Goal: Find specific page/section: Find specific page/section

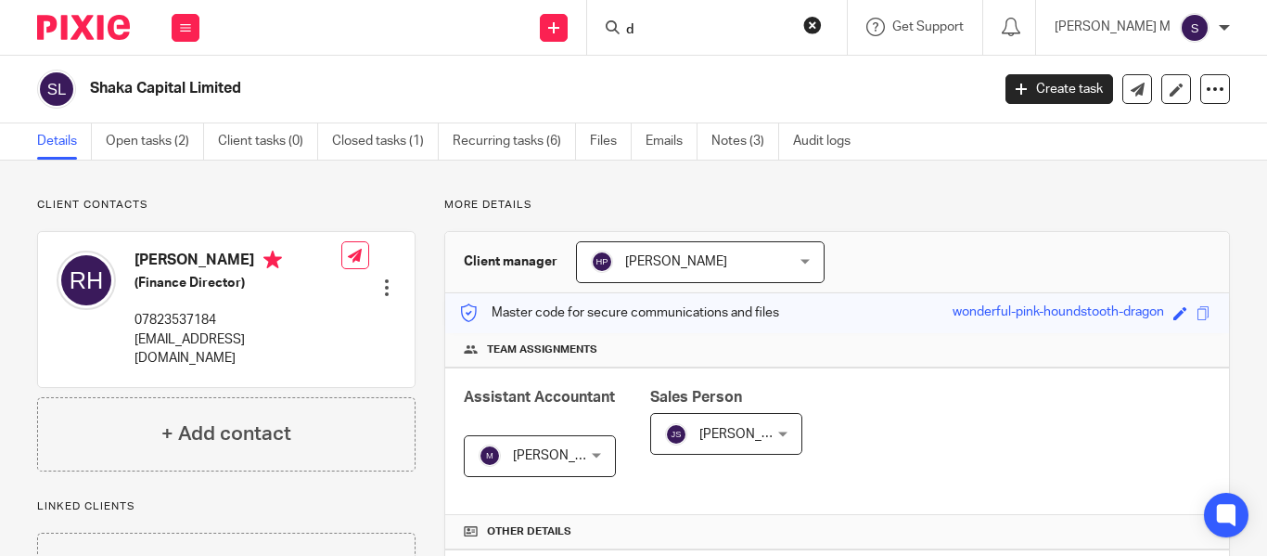
scroll to position [710, 0]
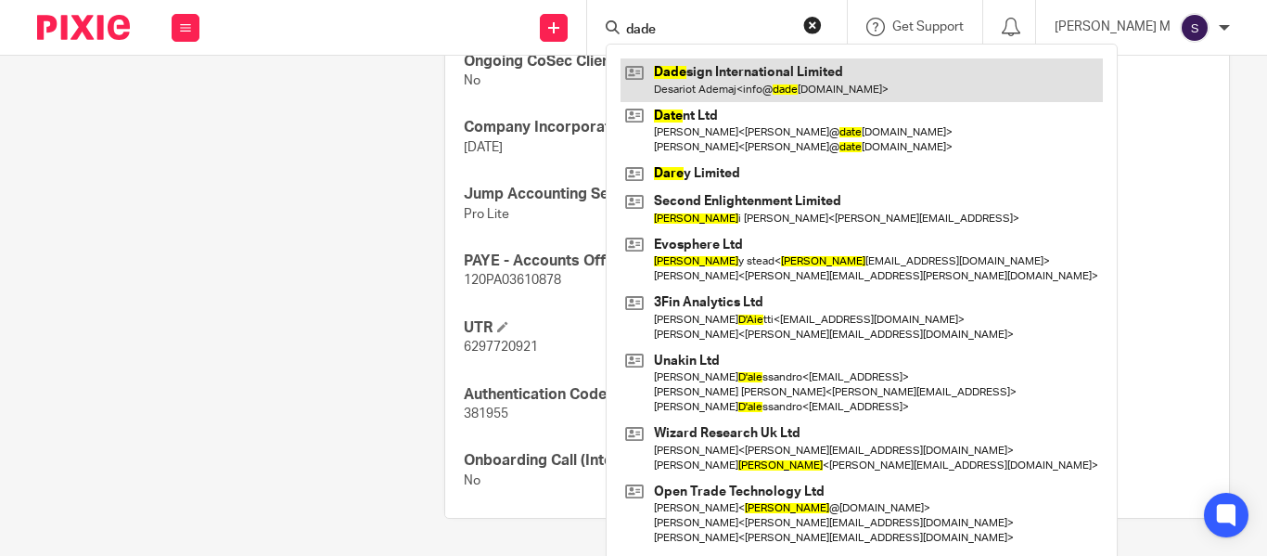
type input "dade"
click at [758, 78] on link at bounding box center [861, 79] width 482 height 43
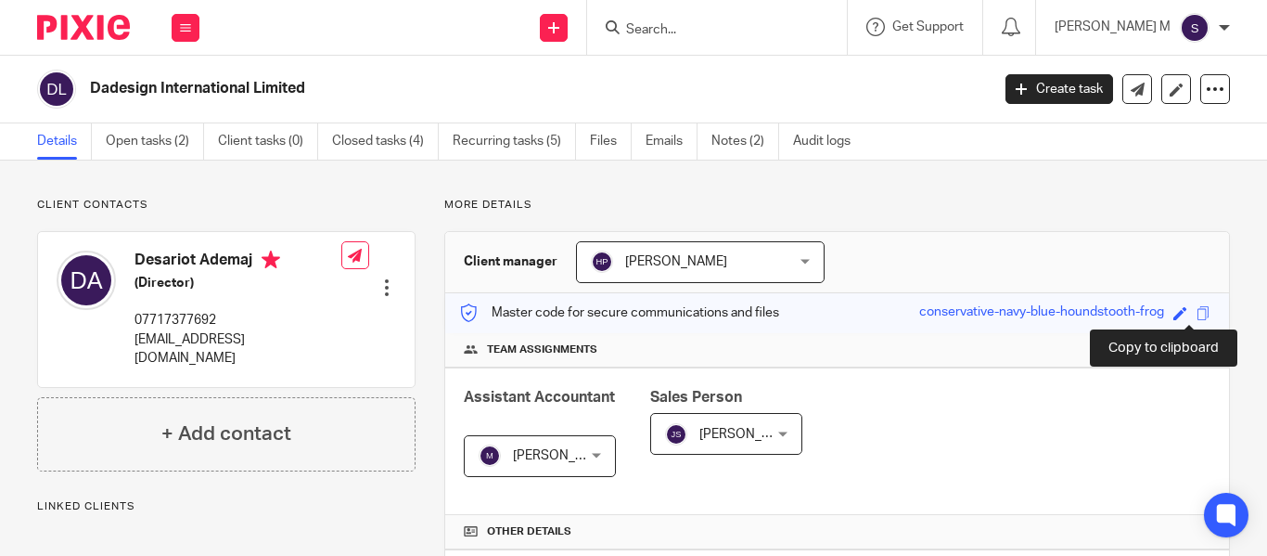
click at [1196, 309] on span at bounding box center [1203, 313] width 14 height 14
click at [711, 22] on input "Search" at bounding box center [707, 30] width 167 height 17
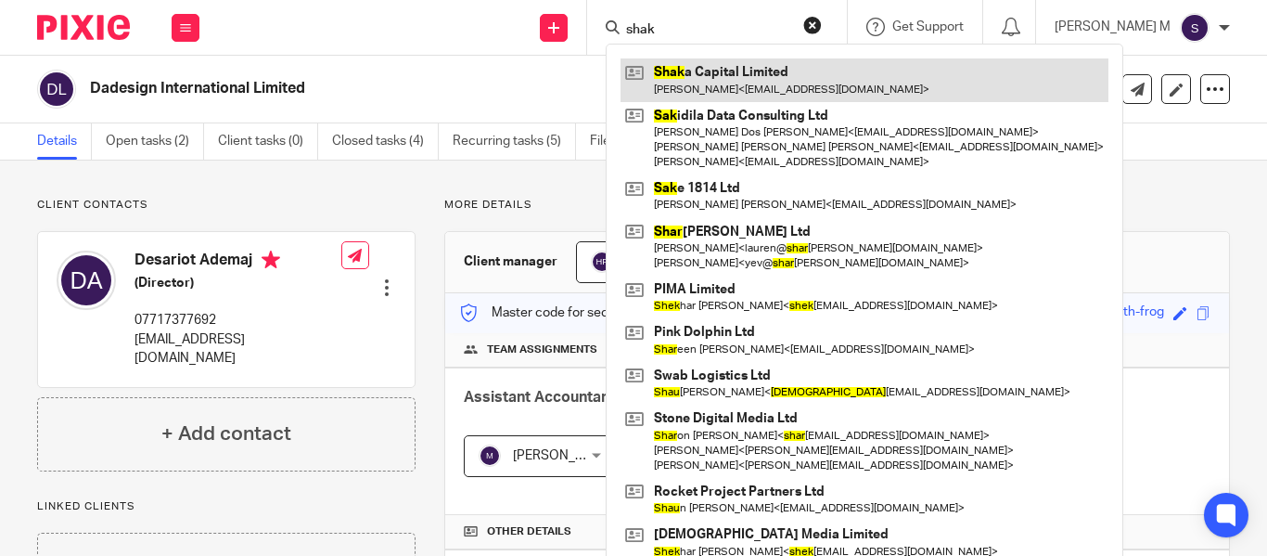
type input "shak"
click at [742, 72] on link at bounding box center [864, 79] width 488 height 43
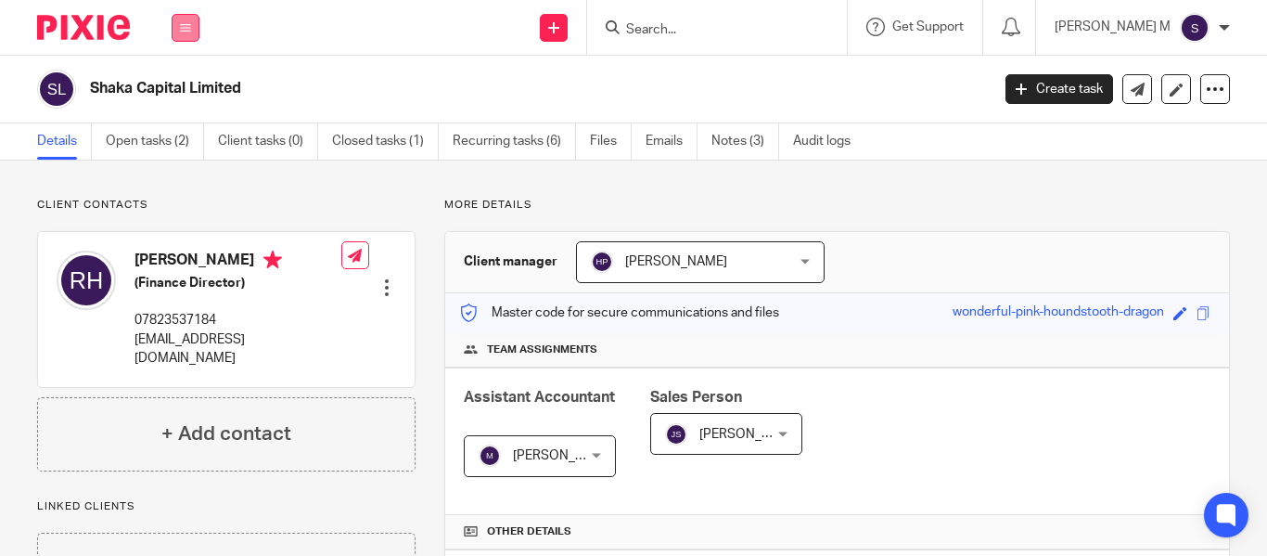
click at [179, 19] on button at bounding box center [186, 28] width 28 height 28
click at [195, 146] on link "Clients" at bounding box center [181, 140] width 43 height 13
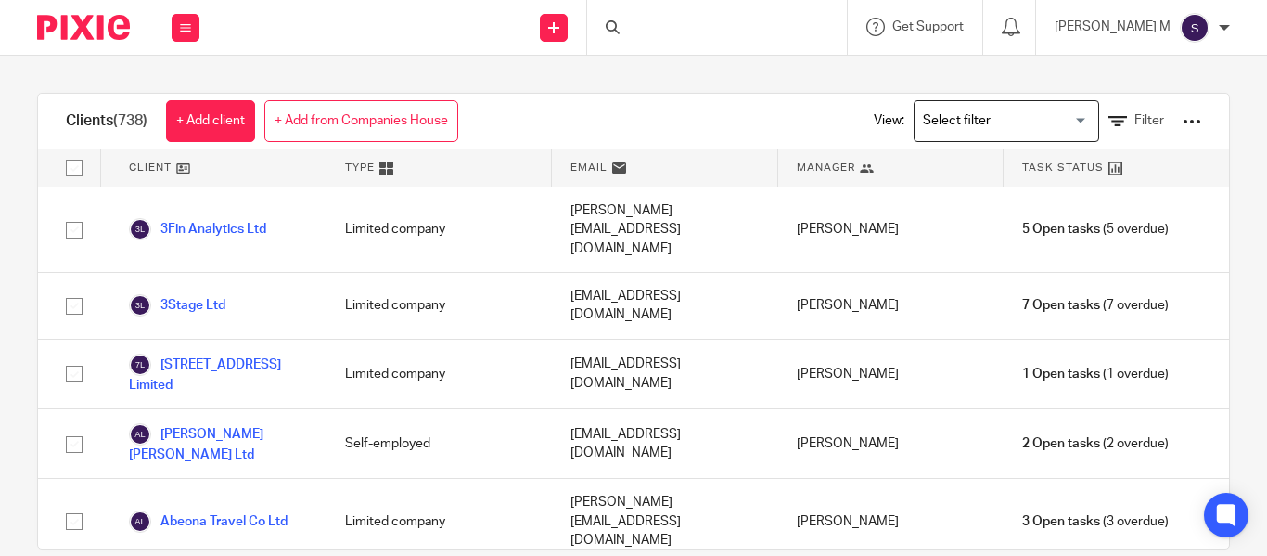
click at [756, 30] on div at bounding box center [717, 27] width 260 height 55
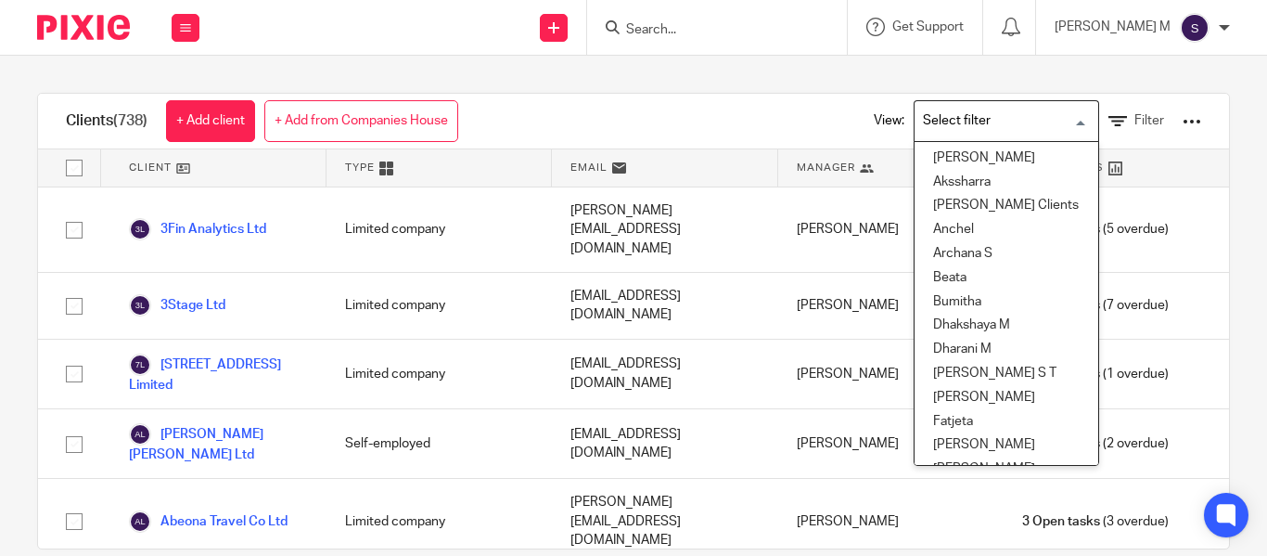
click at [935, 106] on input "Search for option" at bounding box center [1002, 121] width 172 height 32
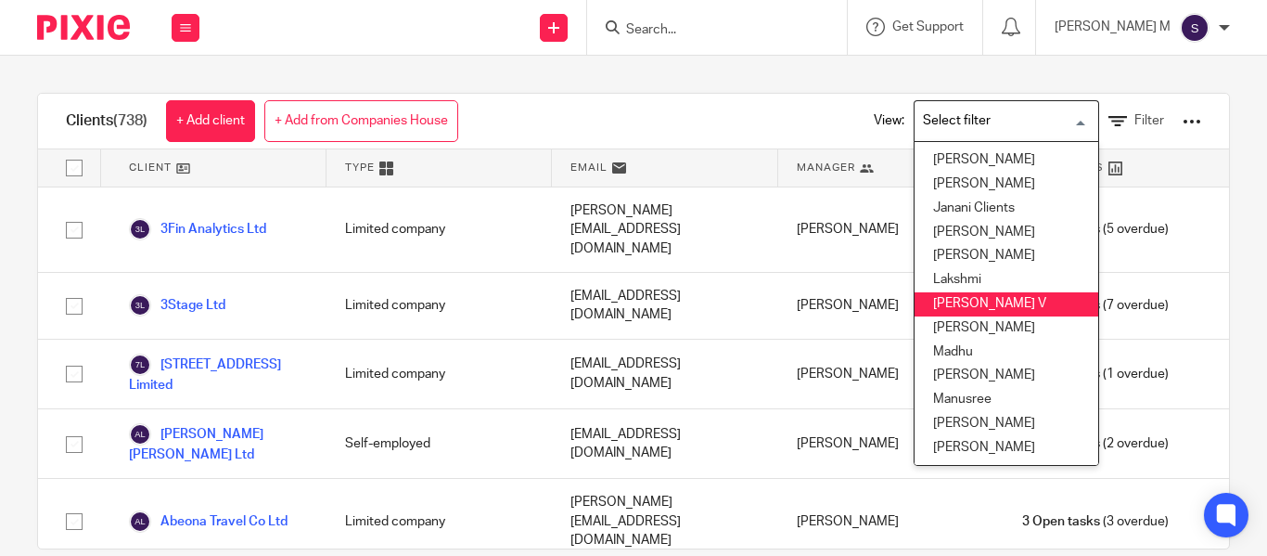
scroll to position [310, 0]
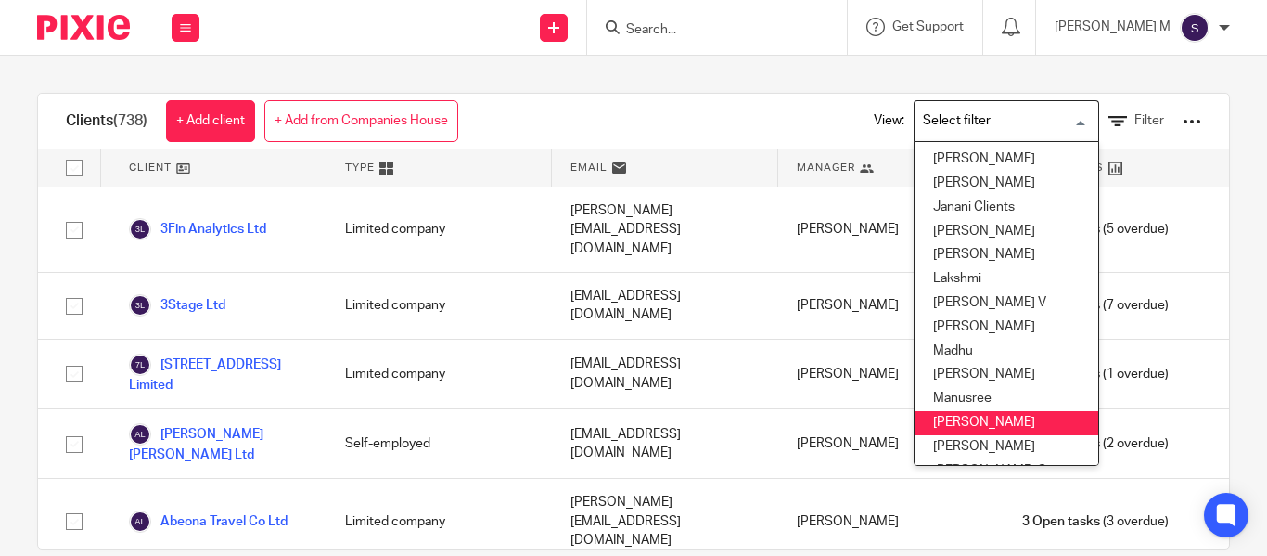
click at [948, 420] on li "Mithun" at bounding box center [1007, 423] width 184 height 24
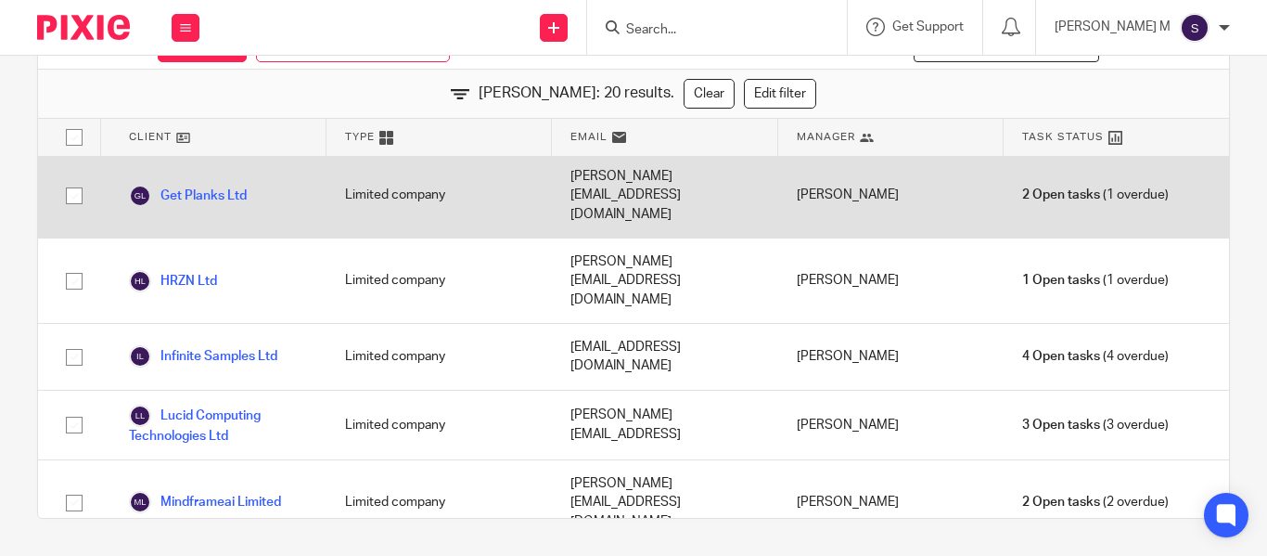
scroll to position [418, 0]
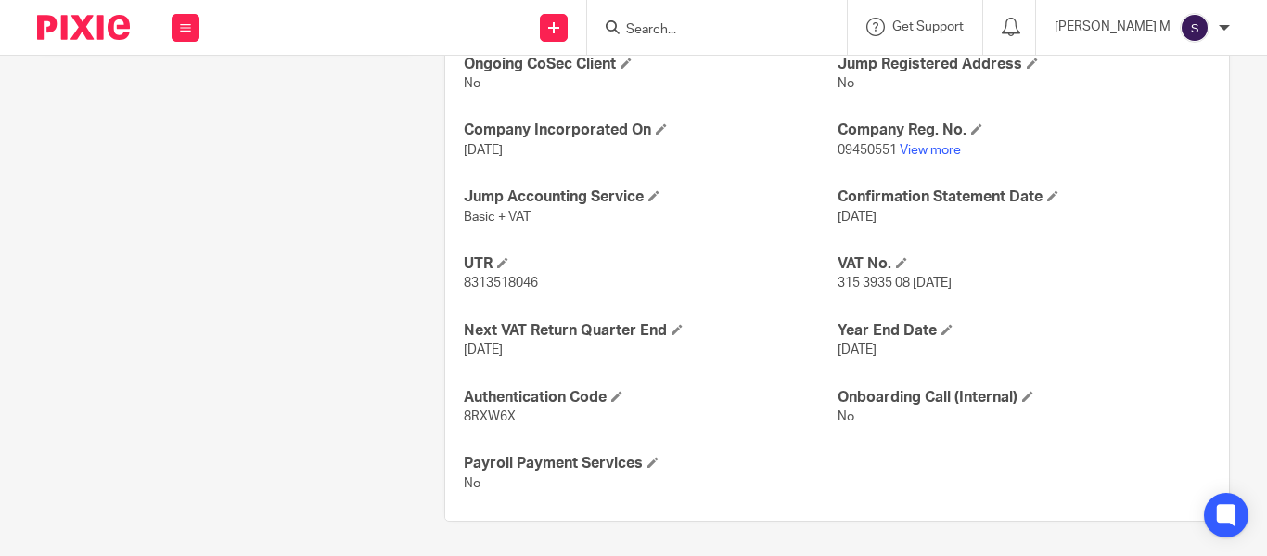
scroll to position [710, 0]
click at [273, 185] on div "Pinned note Main point of contact: Riccardo Mazzurco Payroll: N/A Start Date: 1…" at bounding box center [211, 3] width 407 height 1031
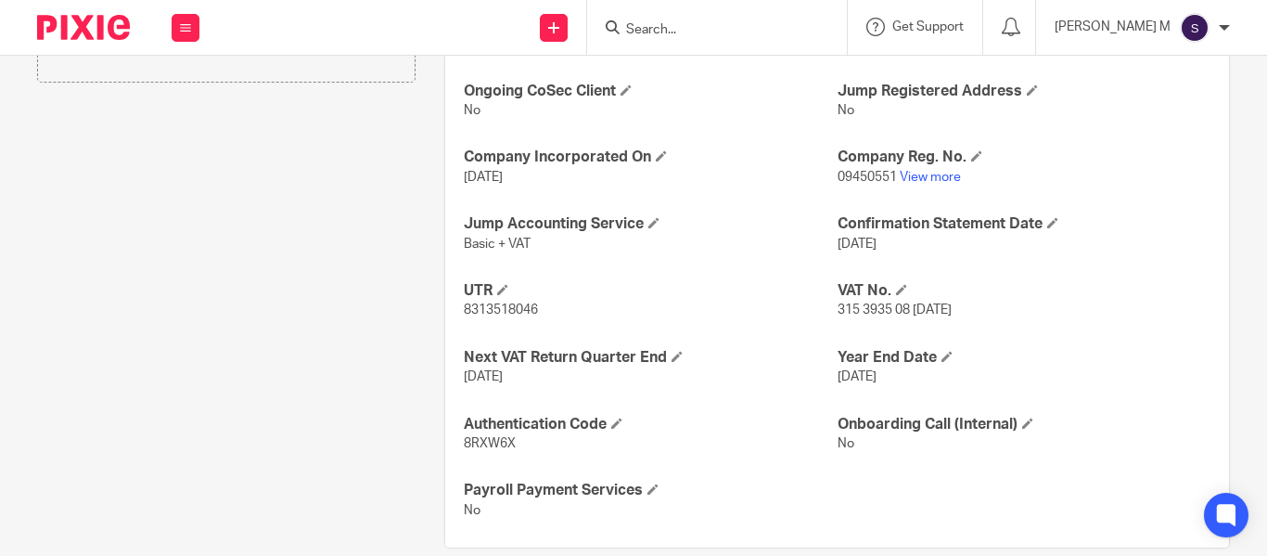
scroll to position [683, 0]
click at [523, 306] on span "8313518046" at bounding box center [501, 307] width 74 height 13
copy p "8313518046"
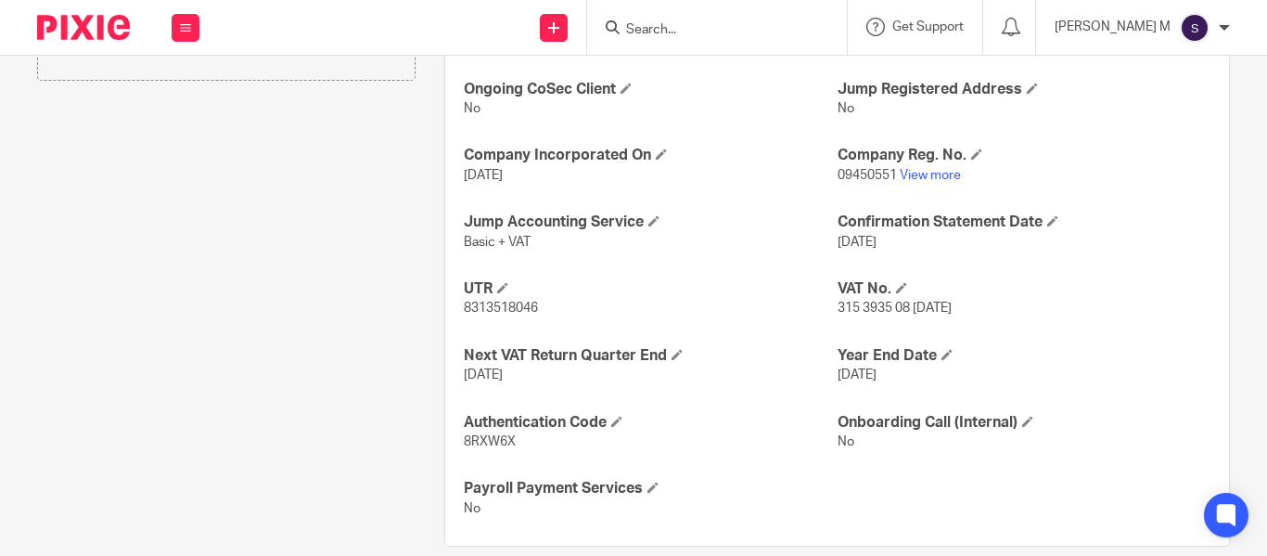
click at [503, 170] on span "20 Feb 2015" at bounding box center [483, 175] width 39 height 13
copy p "20 Feb 2015"
click at [710, 299] on p "8313518046" at bounding box center [650, 308] width 373 height 19
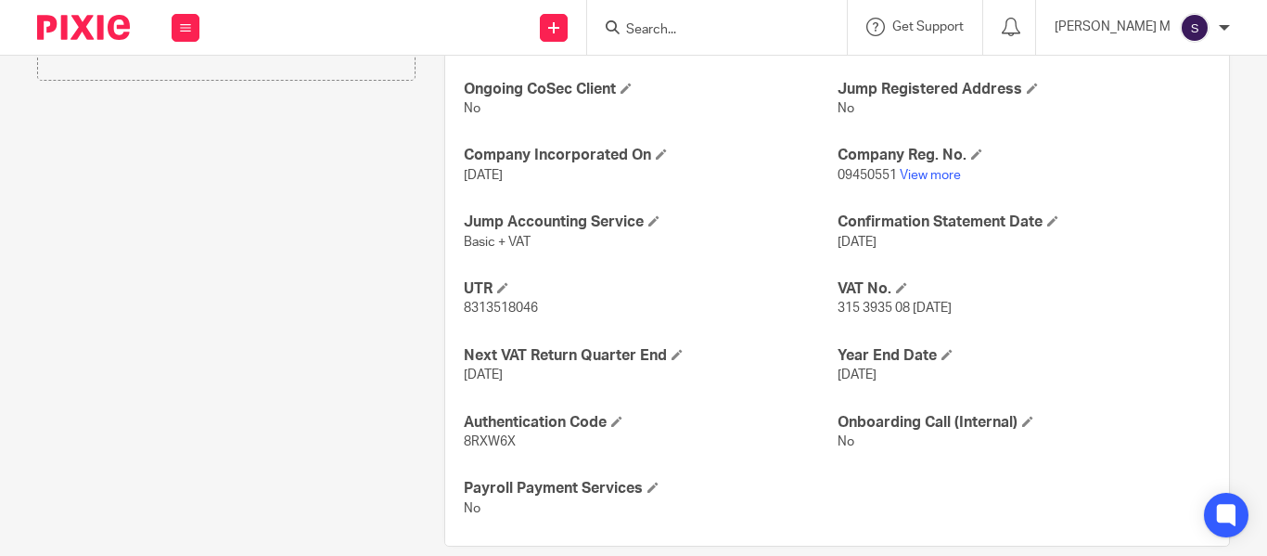
click at [844, 369] on span "31 Dec 2025" at bounding box center [857, 374] width 39 height 13
copy p "31 Dec 2025"
click at [861, 247] on span "16 Feb 2026" at bounding box center [857, 242] width 39 height 13
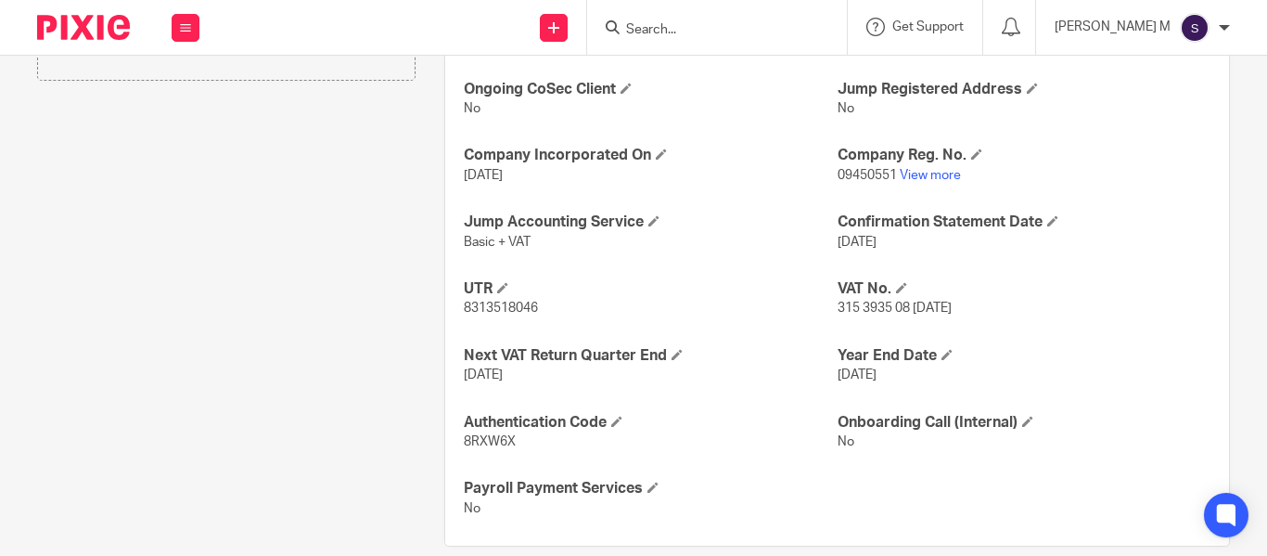
click at [861, 247] on span "16 Feb 2026" at bounding box center [857, 242] width 39 height 13
copy p "16 Feb 2026"
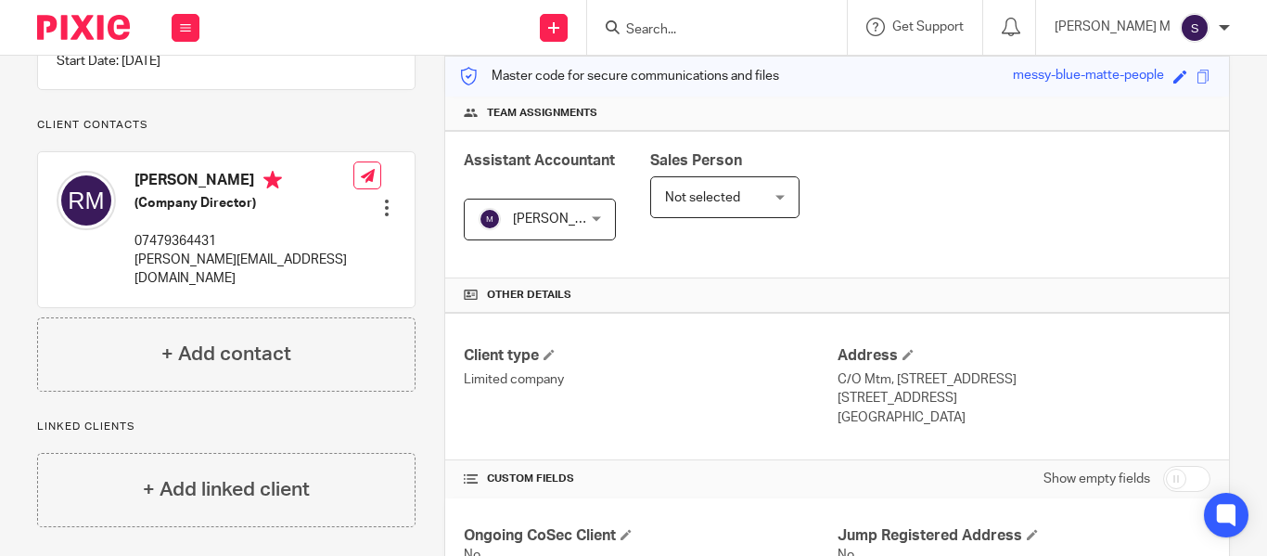
scroll to position [0, 0]
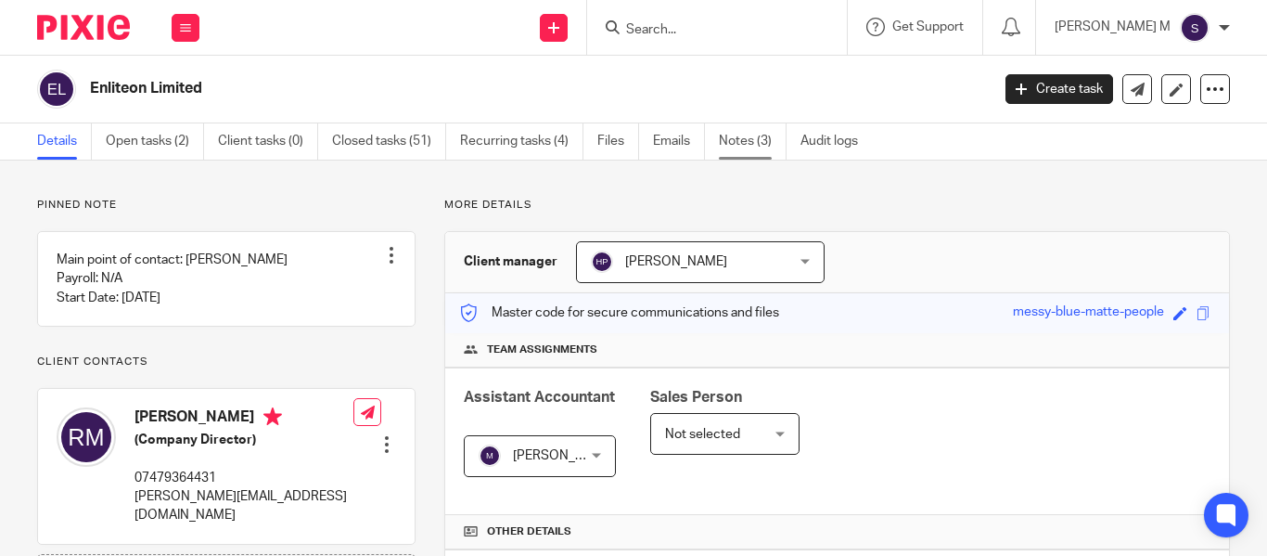
click at [767, 148] on link "Notes (3)" at bounding box center [753, 141] width 68 height 36
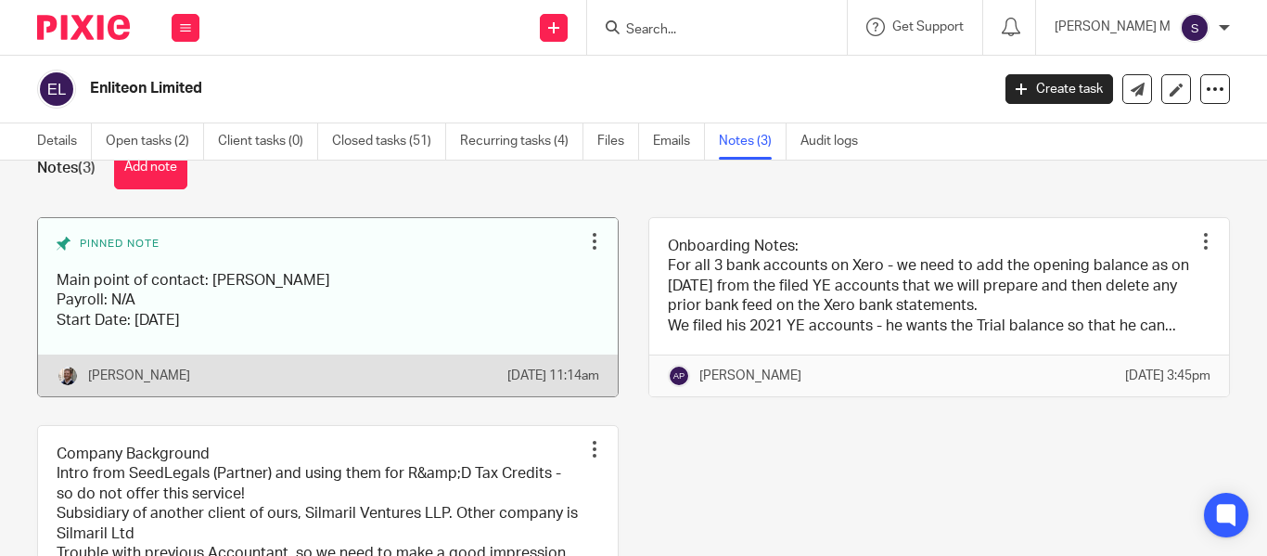
scroll to position [45, 0]
